Goal: Transaction & Acquisition: Download file/media

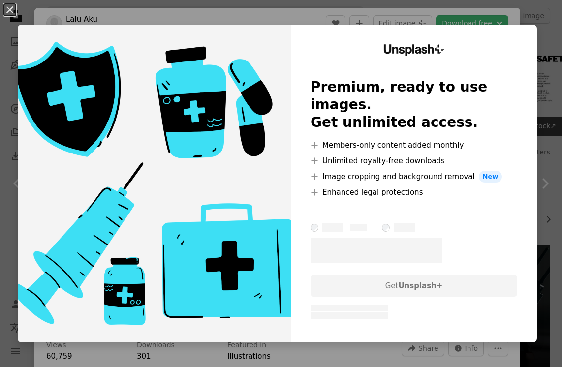
scroll to position [345, 0]
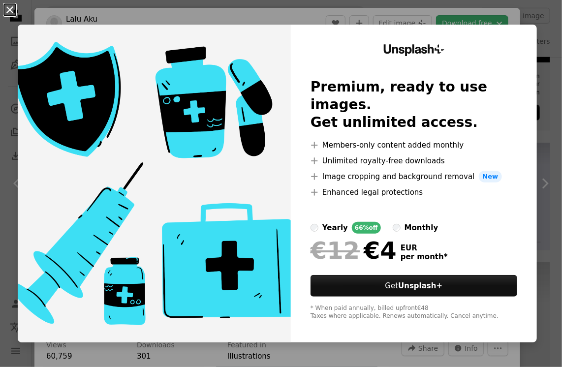
click at [9, 9] on button "An X shape" at bounding box center [10, 10] width 12 height 12
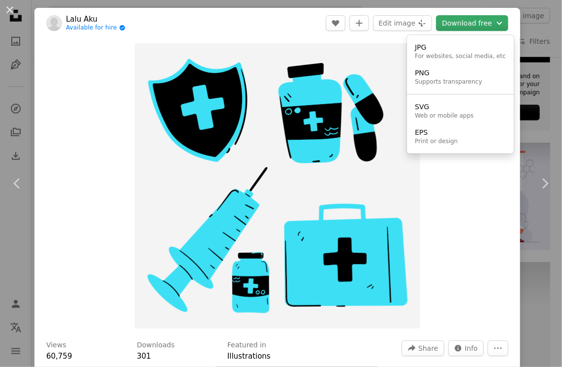
click at [474, 26] on button "Download free Chevron down" at bounding box center [472, 23] width 72 height 16
click at [437, 55] on div "For websites, social media, etc" at bounding box center [460, 57] width 91 height 8
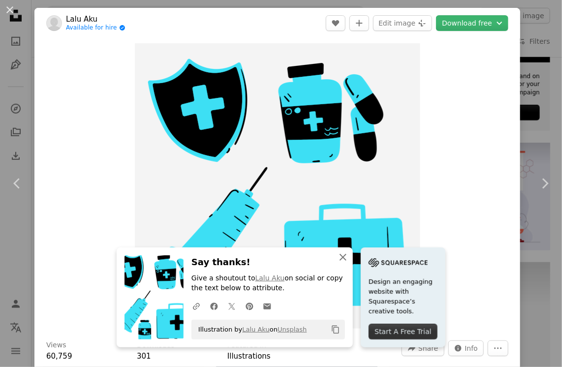
click at [339, 257] on icon "An X shape" at bounding box center [343, 258] width 12 height 12
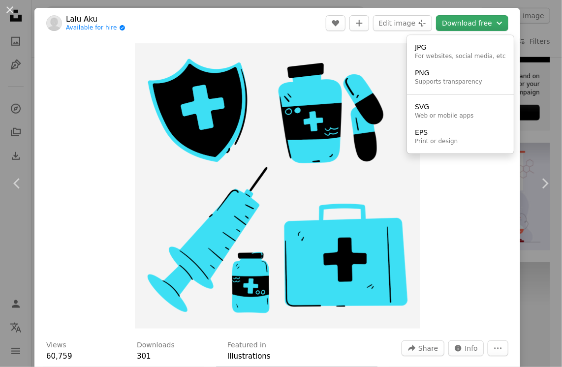
click at [471, 24] on button "Download free Chevron down" at bounding box center [472, 23] width 72 height 16
click at [457, 56] on div "For websites, social media, etc" at bounding box center [460, 57] width 91 height 8
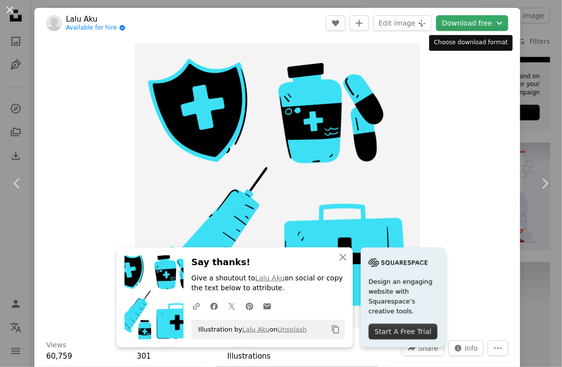
click at [497, 22] on icon "Choose download format" at bounding box center [499, 23] width 5 height 3
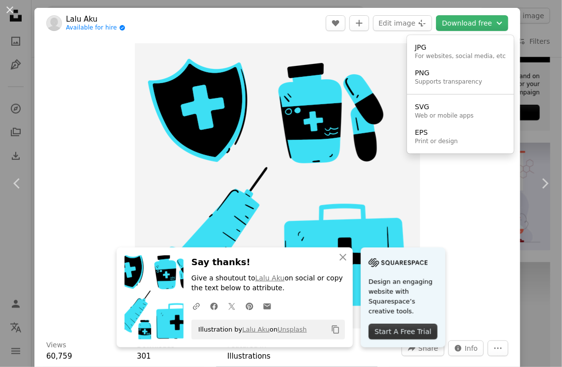
click at [403, 328] on dialog "An X shape Chevron left Chevron right An X shape Close Say thanks! Give a shout…" at bounding box center [281, 183] width 562 height 367
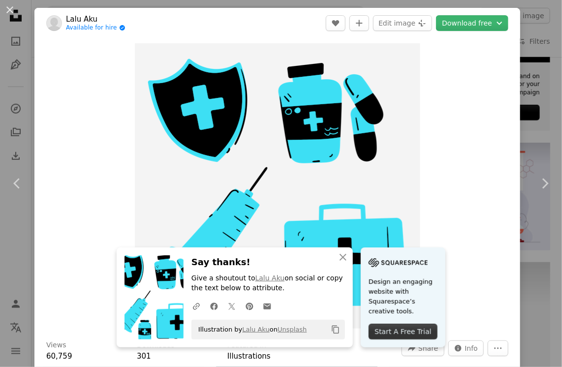
click at [408, 331] on div "Start A Free Trial" at bounding box center [403, 332] width 69 height 16
drag, startPoint x: 332, startPoint y: 330, endPoint x: 463, endPoint y: 196, distance: 187.3
click at [339, 255] on icon "An X shape" at bounding box center [343, 258] width 12 height 12
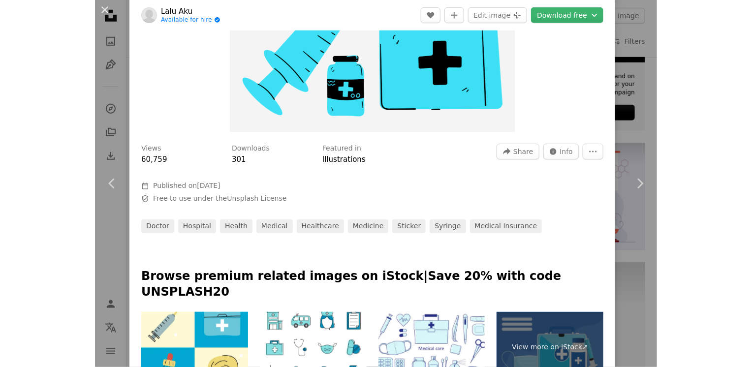
scroll to position [246, 0]
